Goal: Task Accomplishment & Management: Complete application form

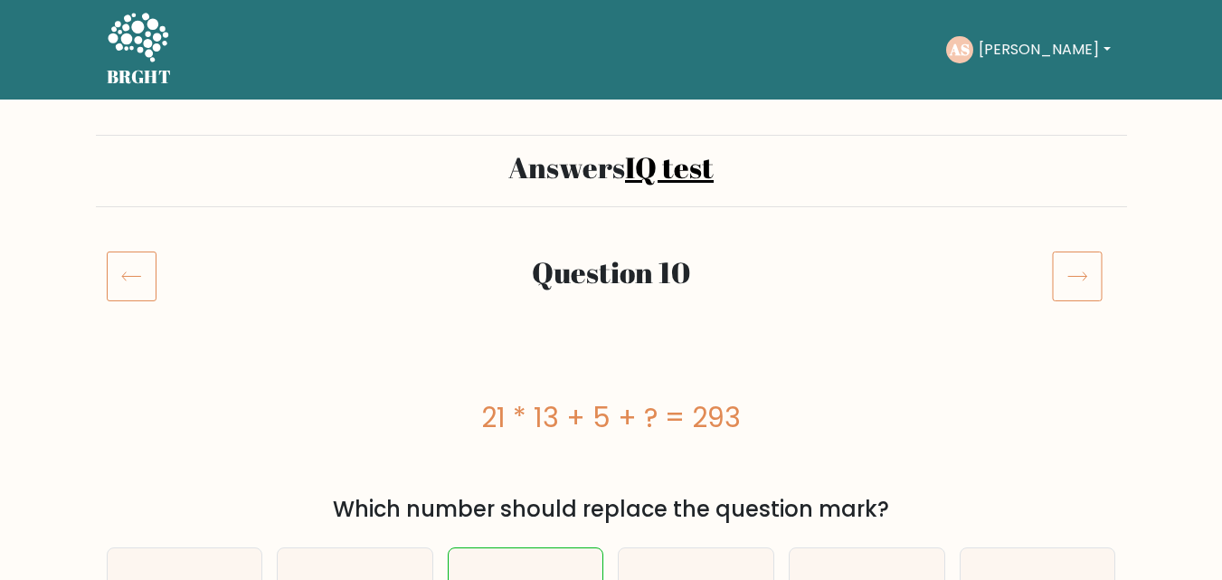
click at [1096, 278] on icon at bounding box center [1077, 275] width 51 height 51
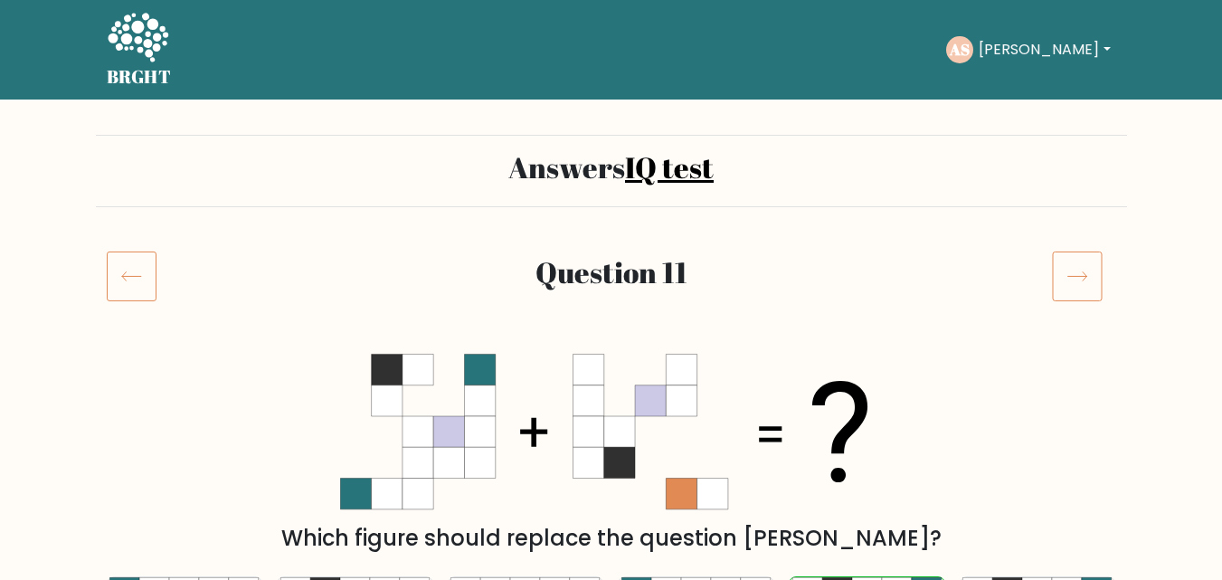
click at [1074, 274] on icon at bounding box center [1077, 275] width 51 height 51
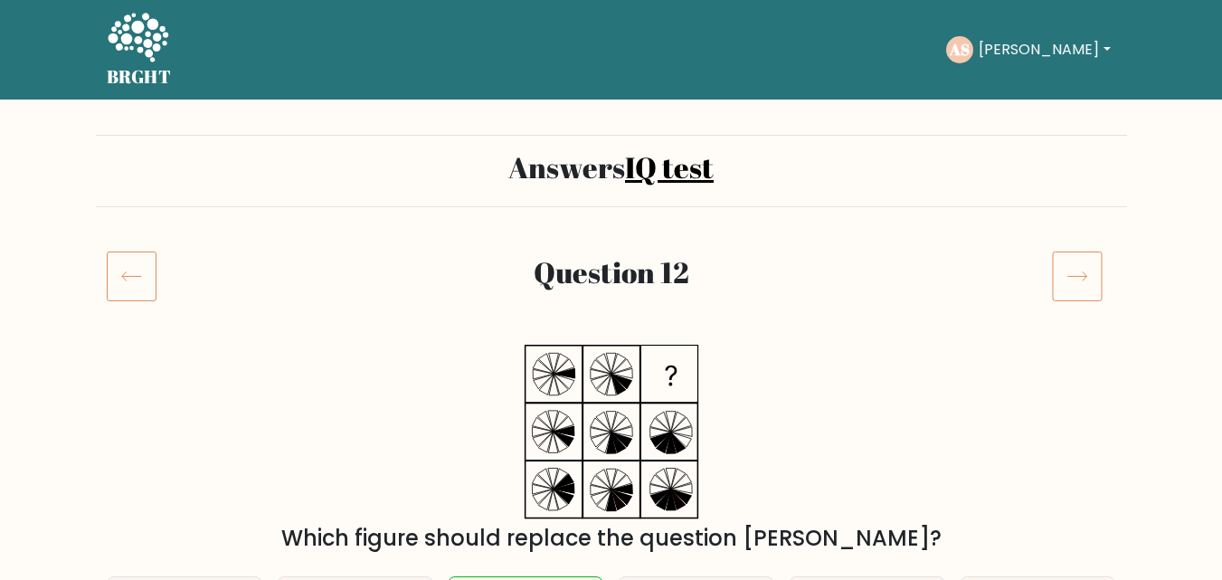
click at [1077, 276] on icon at bounding box center [1077, 275] width 51 height 51
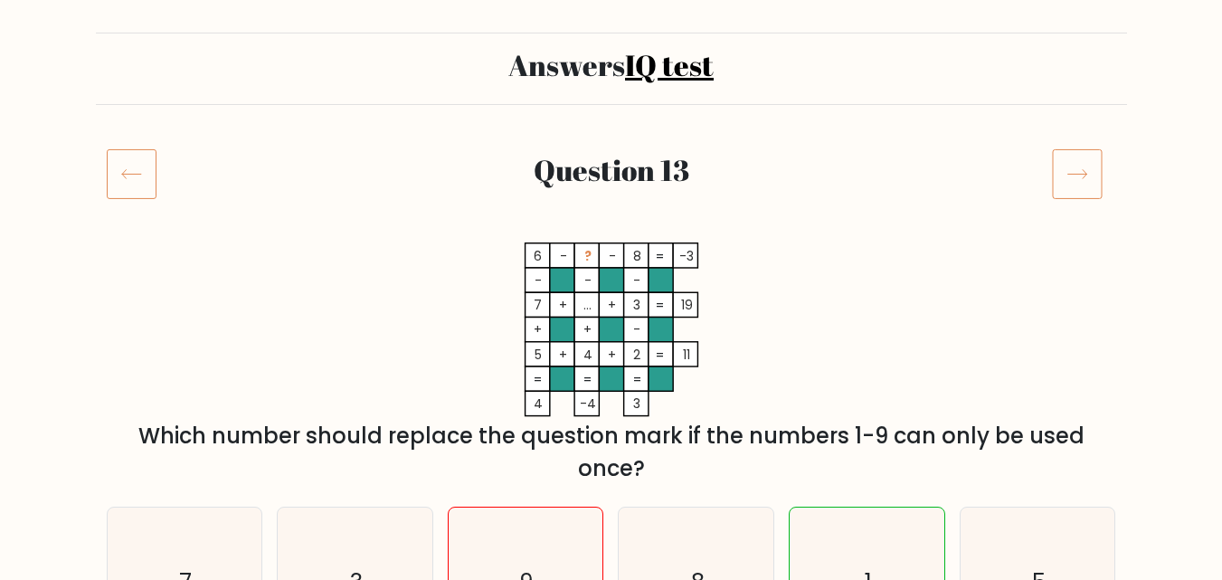
scroll to position [90, 0]
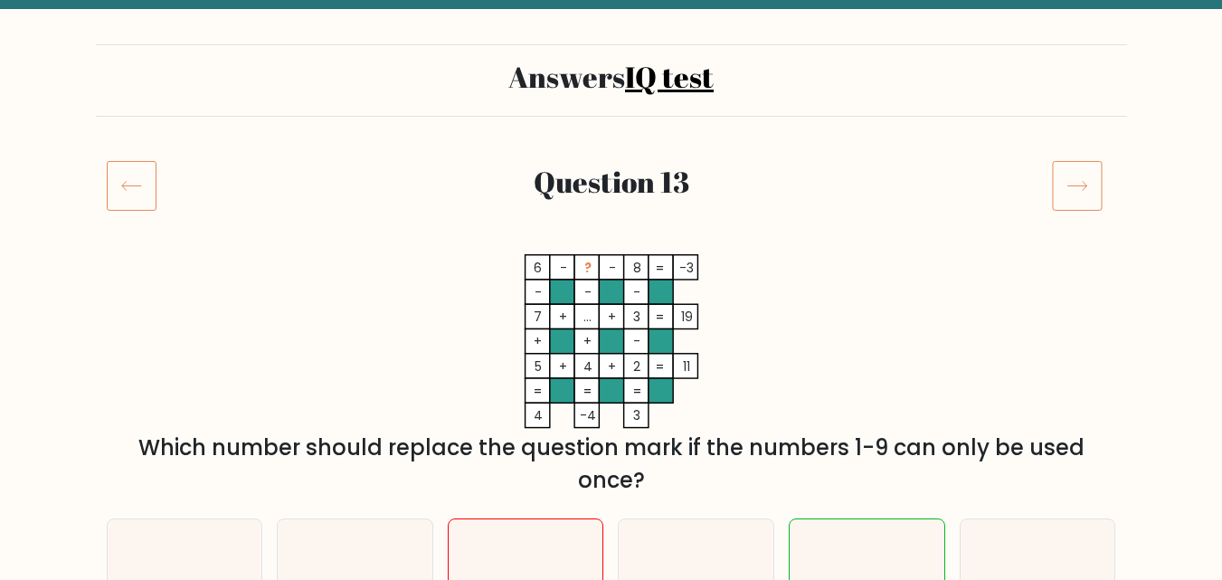
click at [1085, 169] on icon at bounding box center [1077, 185] width 51 height 51
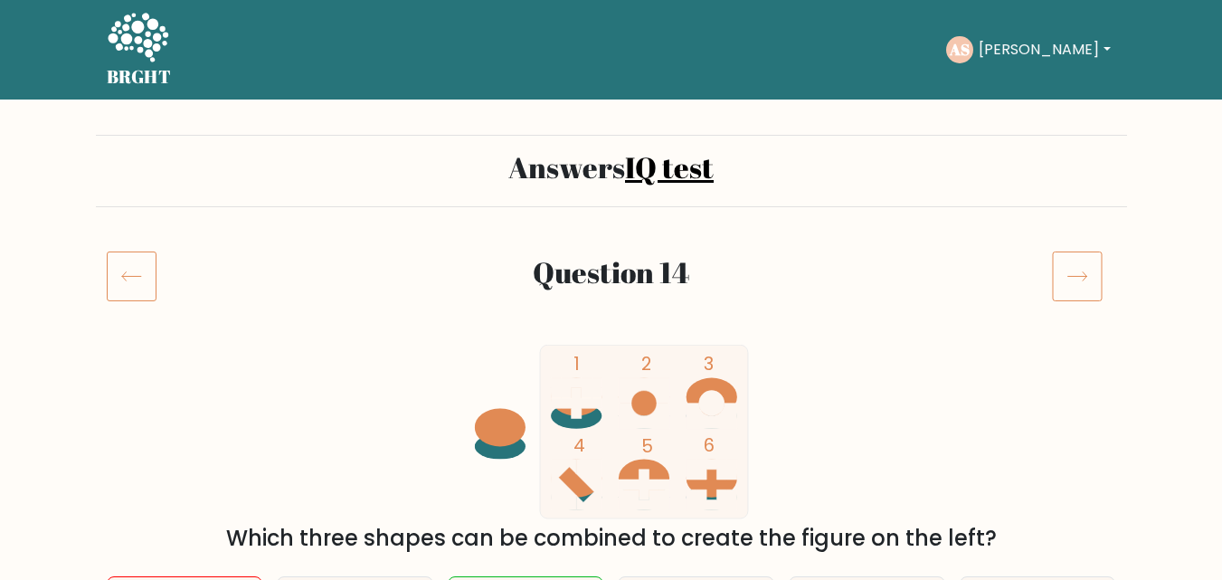
scroll to position [181, 0]
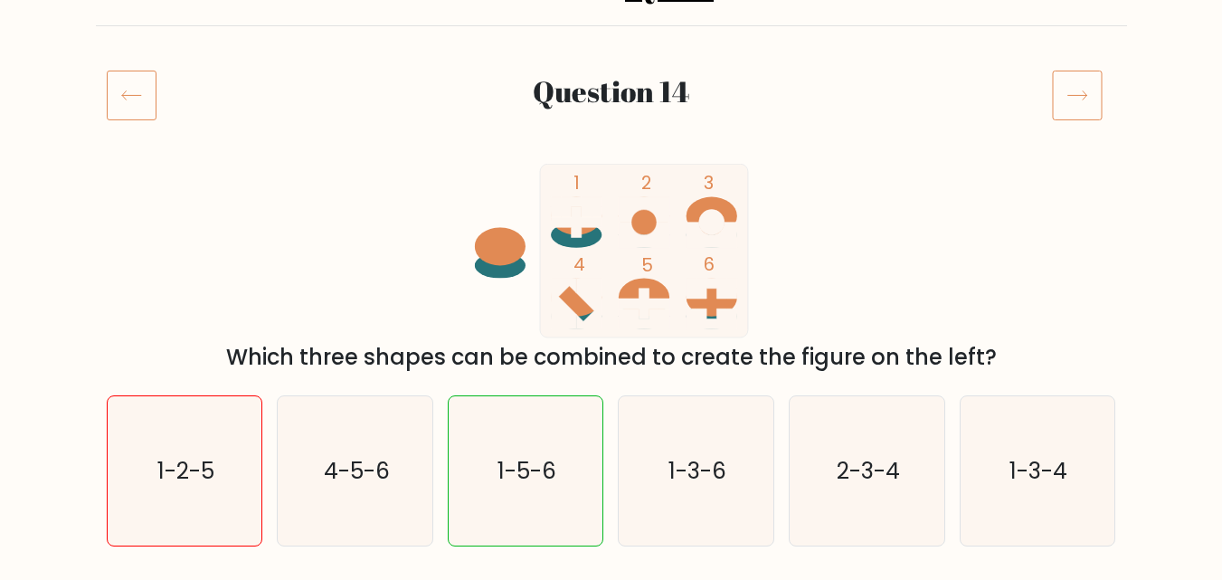
click at [1067, 98] on icon at bounding box center [1077, 95] width 51 height 51
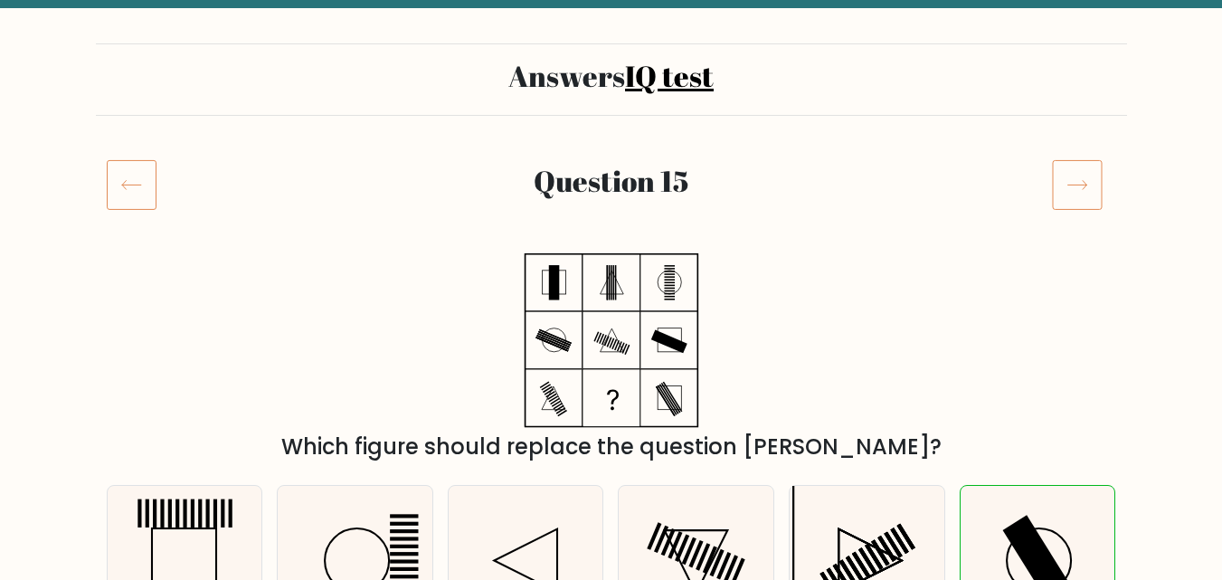
scroll to position [90, 0]
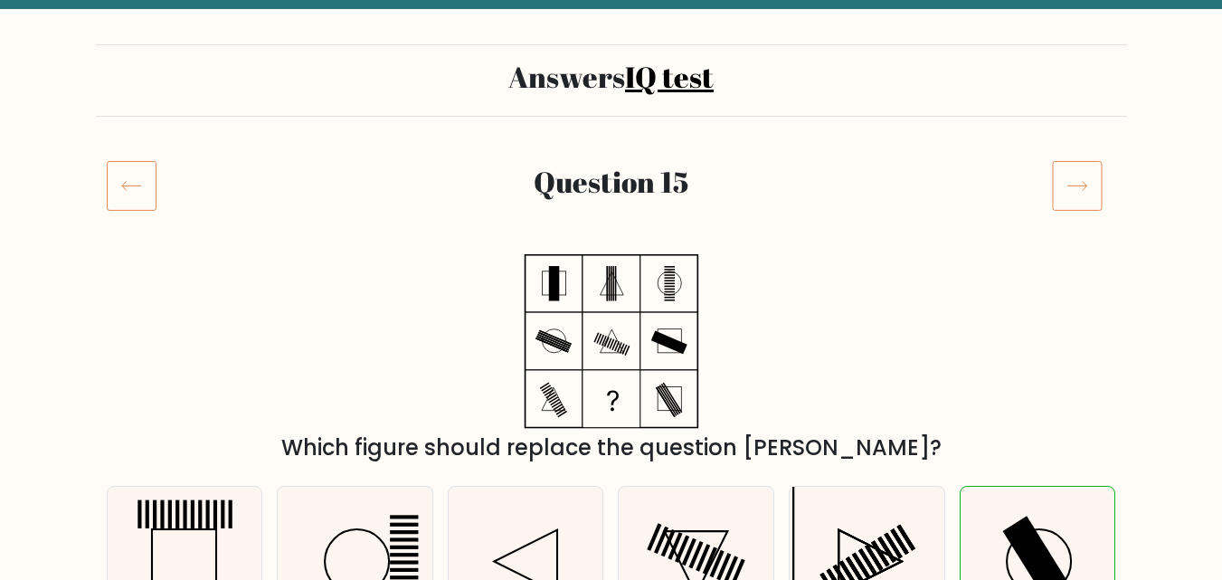
click at [1081, 194] on icon at bounding box center [1077, 185] width 51 height 51
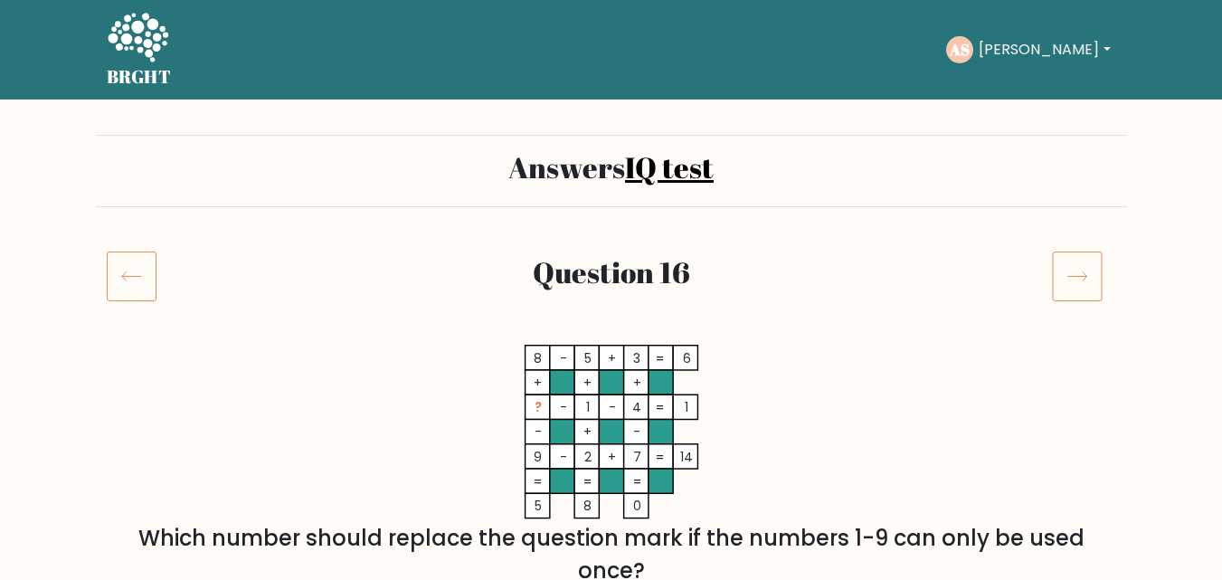
click at [1072, 268] on icon at bounding box center [1077, 275] width 51 height 51
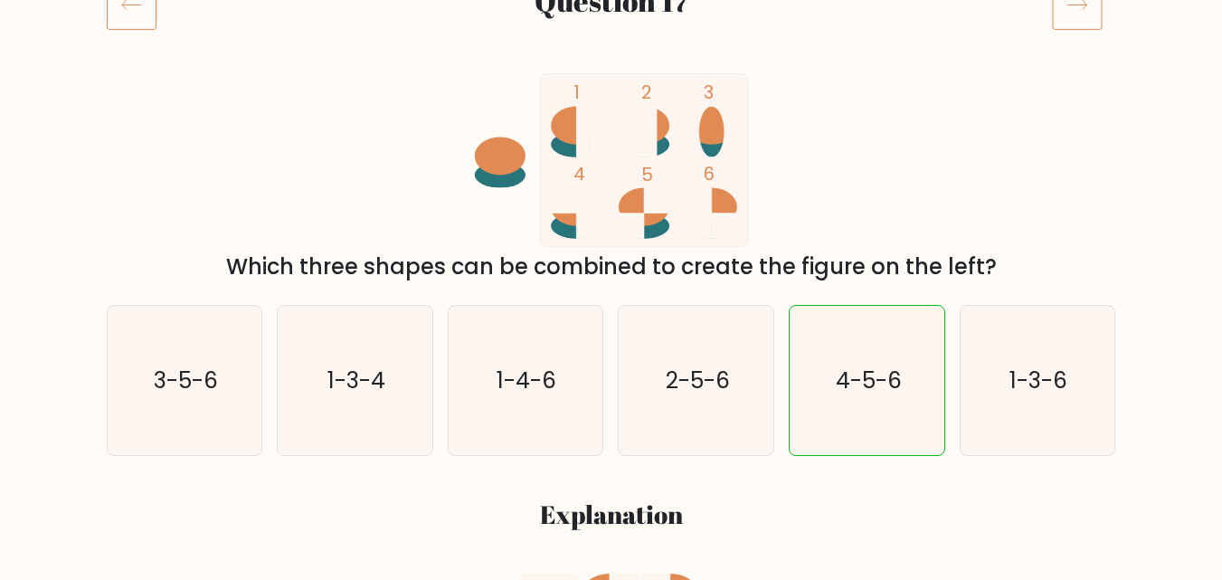
scroll to position [181, 0]
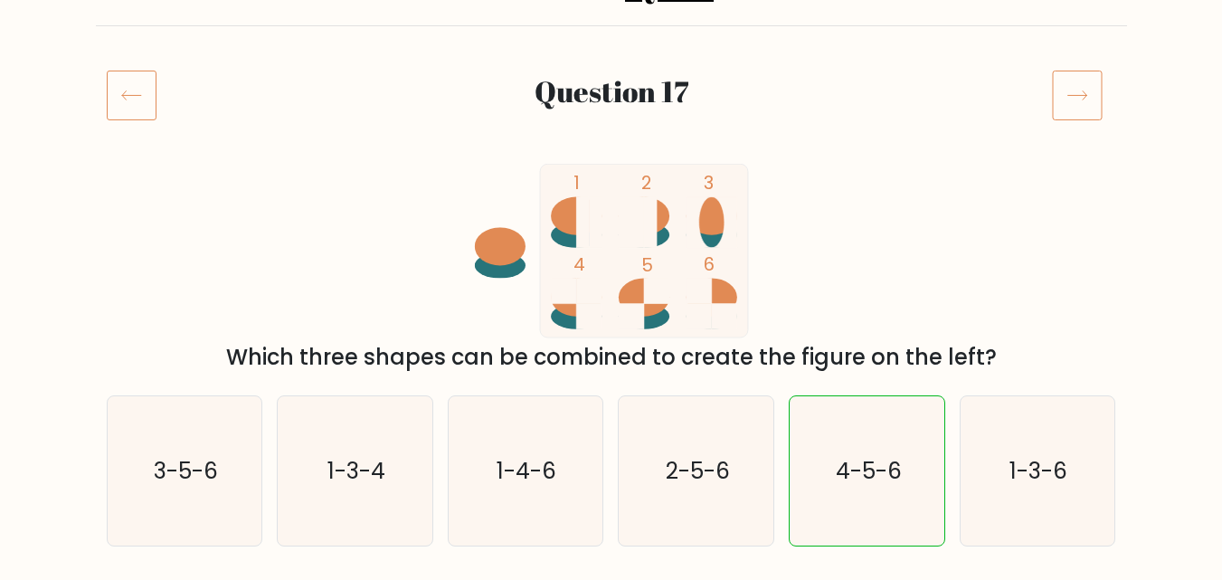
click at [1081, 95] on icon at bounding box center [1077, 95] width 51 height 51
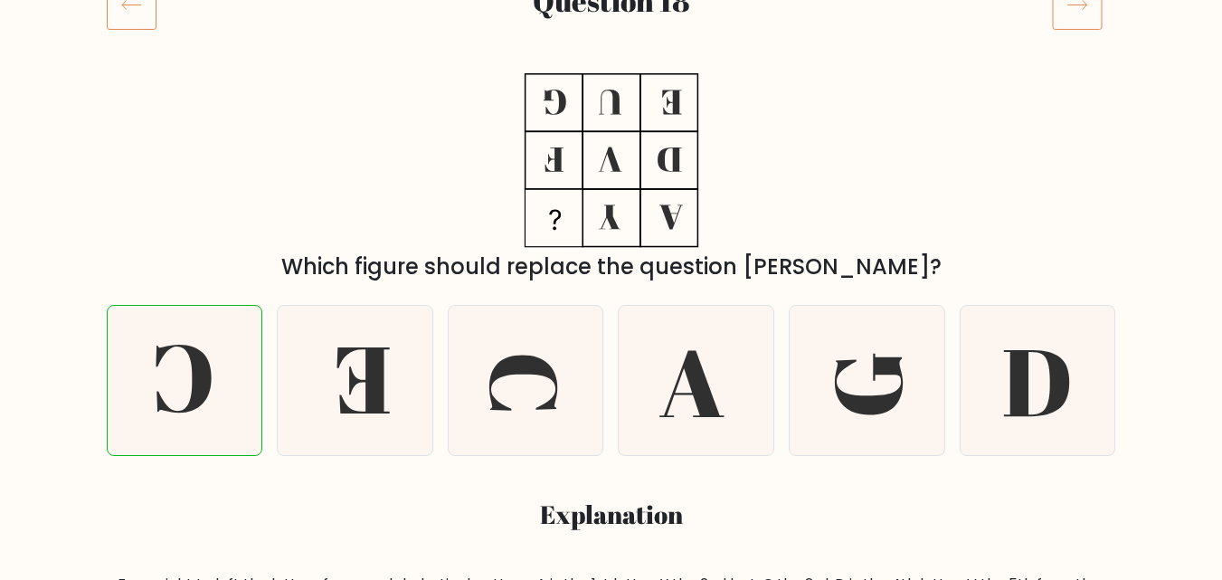
scroll to position [181, 0]
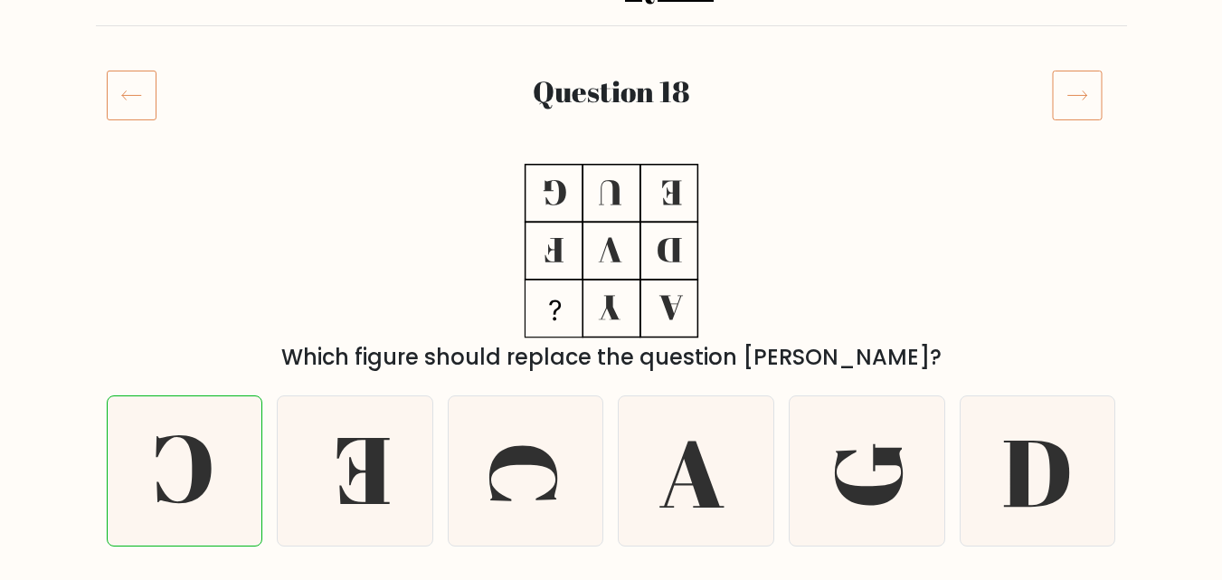
click at [1094, 99] on icon at bounding box center [1077, 95] width 51 height 51
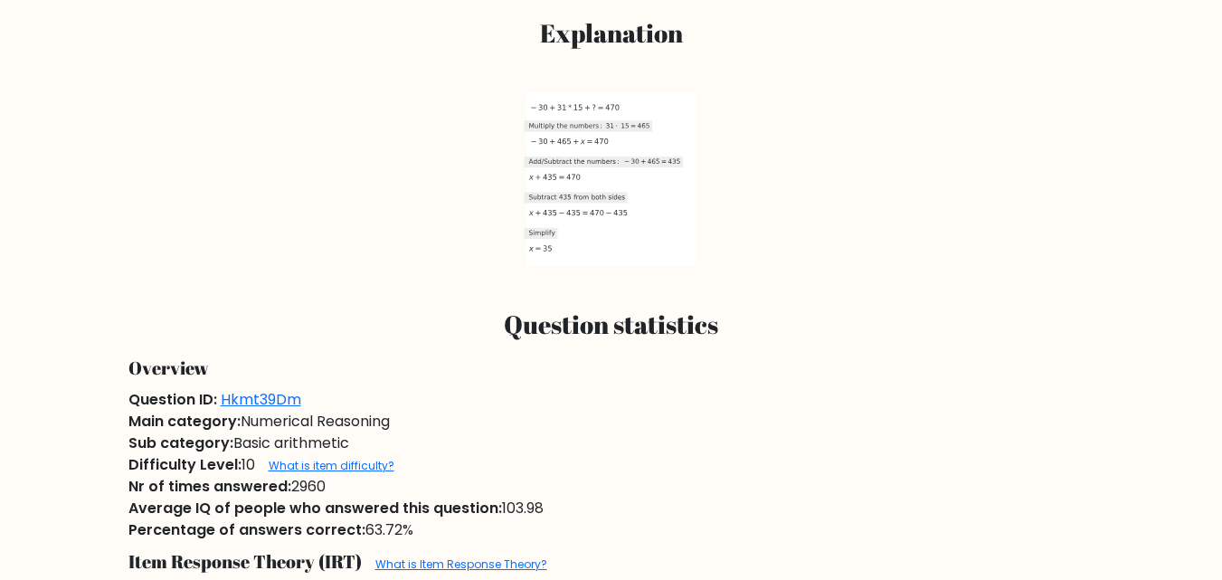
scroll to position [181, 0]
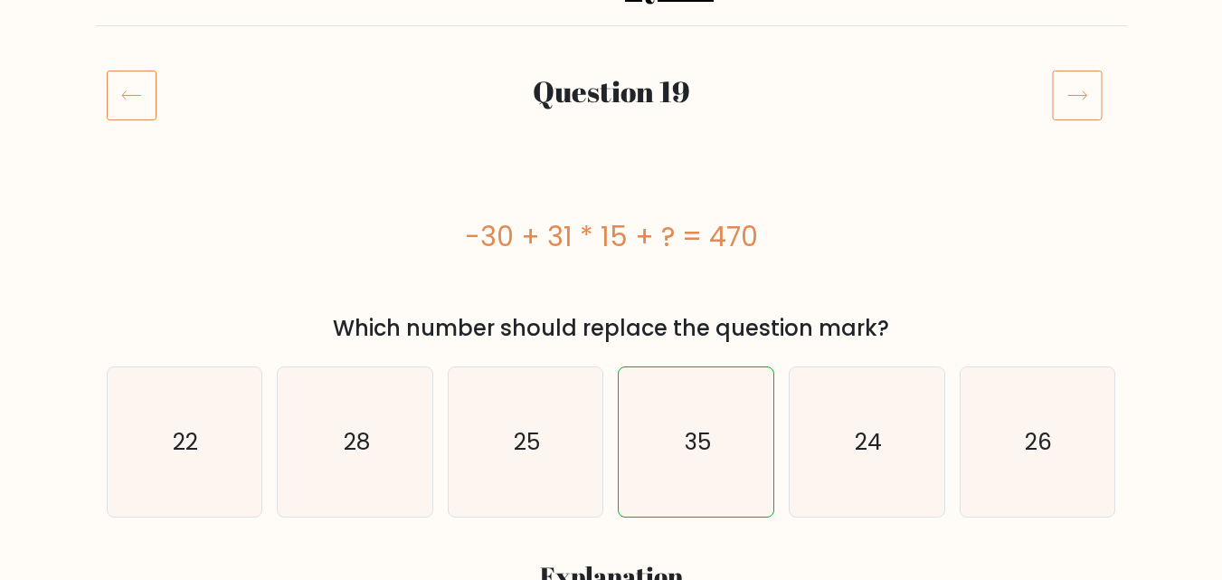
click at [1082, 86] on icon at bounding box center [1077, 95] width 51 height 51
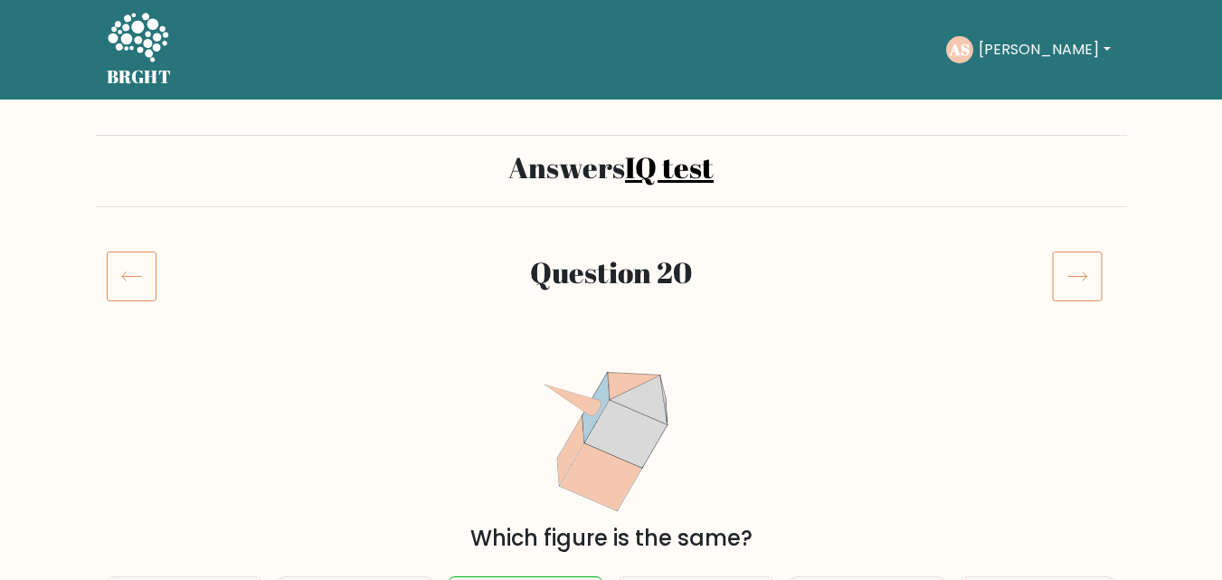
click at [1086, 268] on icon at bounding box center [1077, 275] width 51 height 51
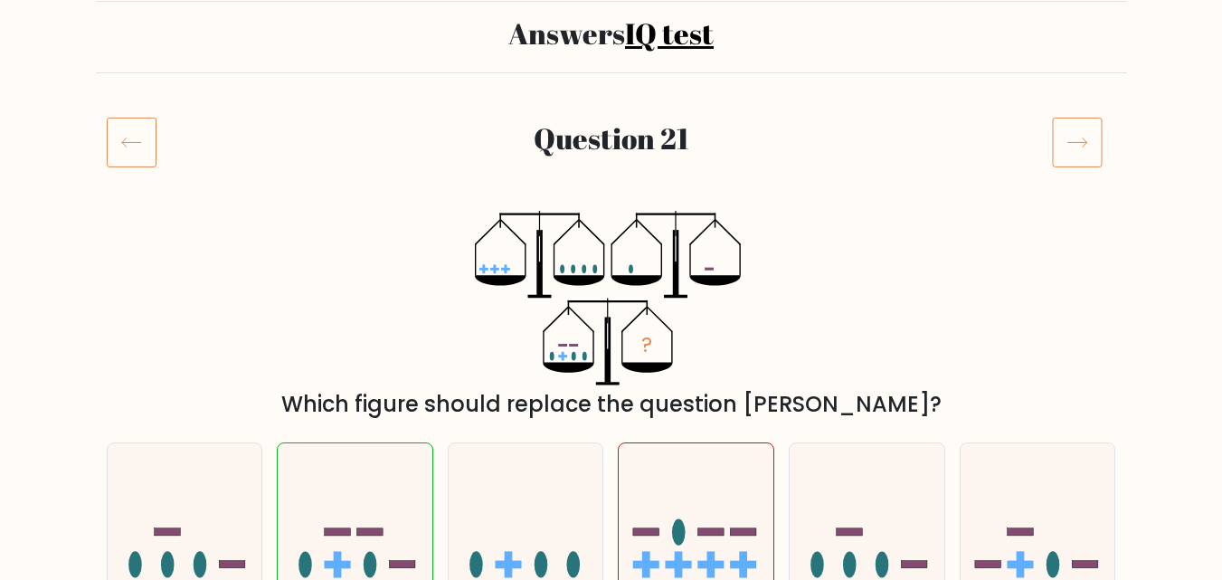
scroll to position [90, 0]
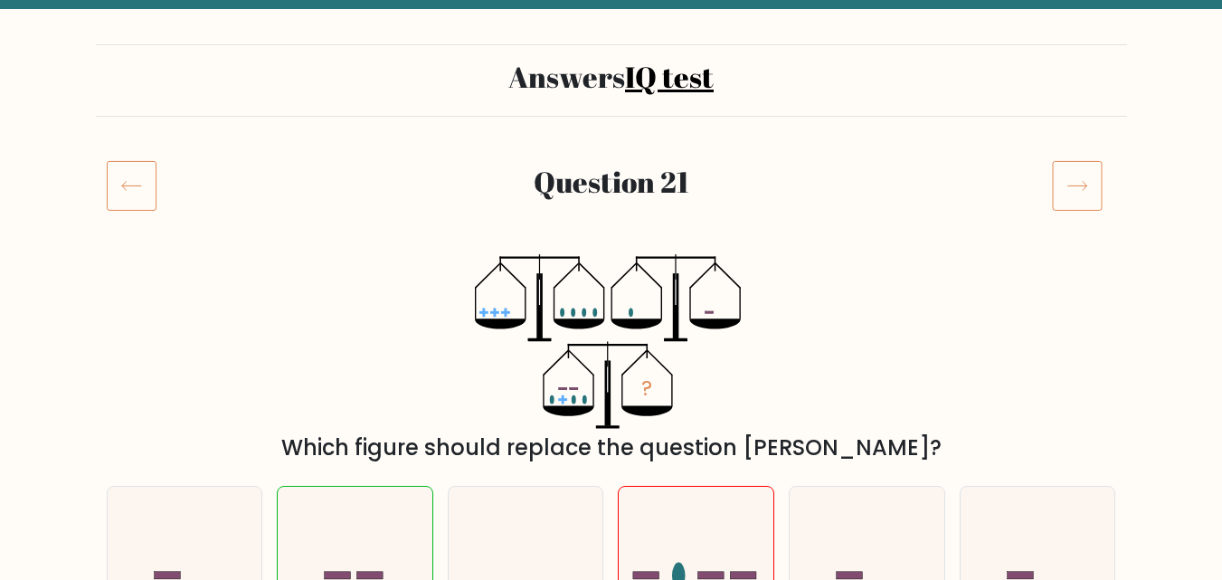
click at [1061, 194] on icon at bounding box center [1077, 185] width 51 height 51
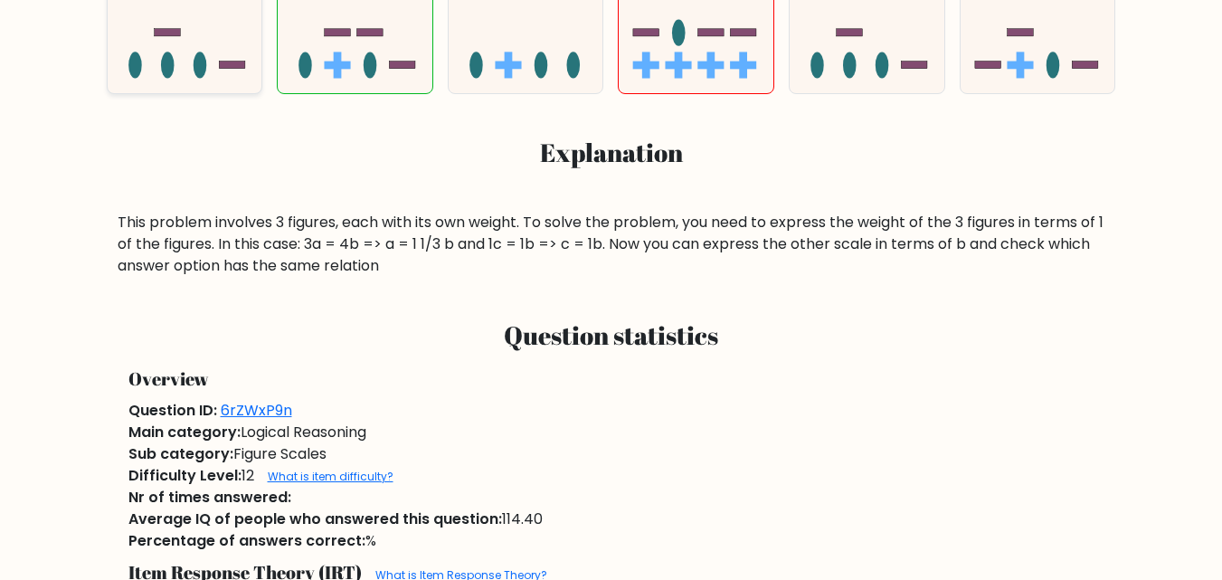
scroll to position [723, 0]
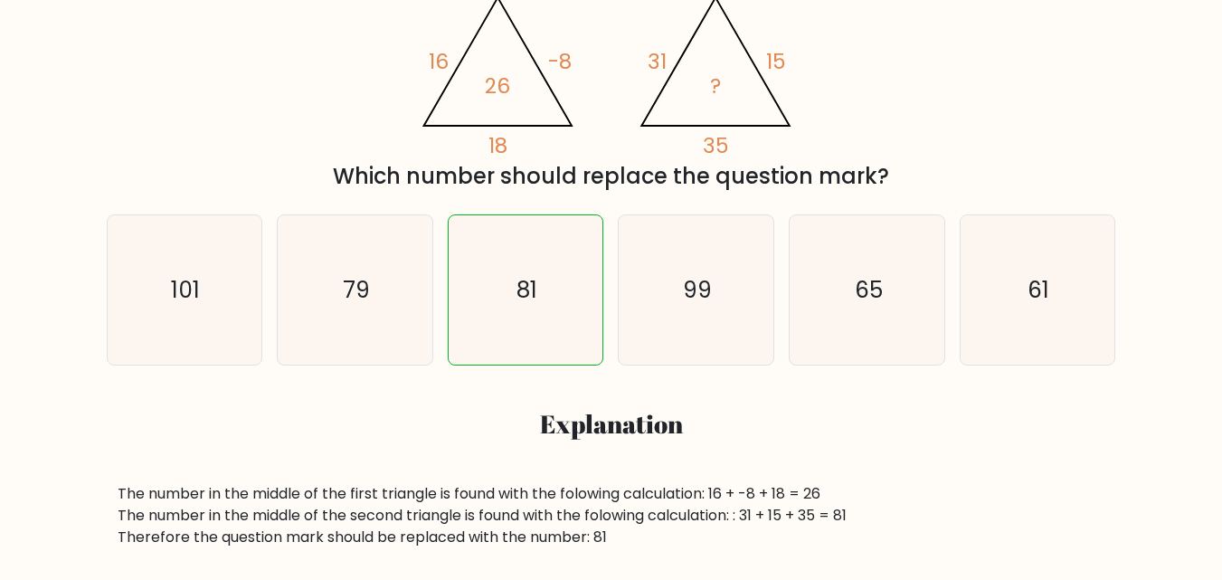
scroll to position [814, 0]
